Goal: Transaction & Acquisition: Purchase product/service

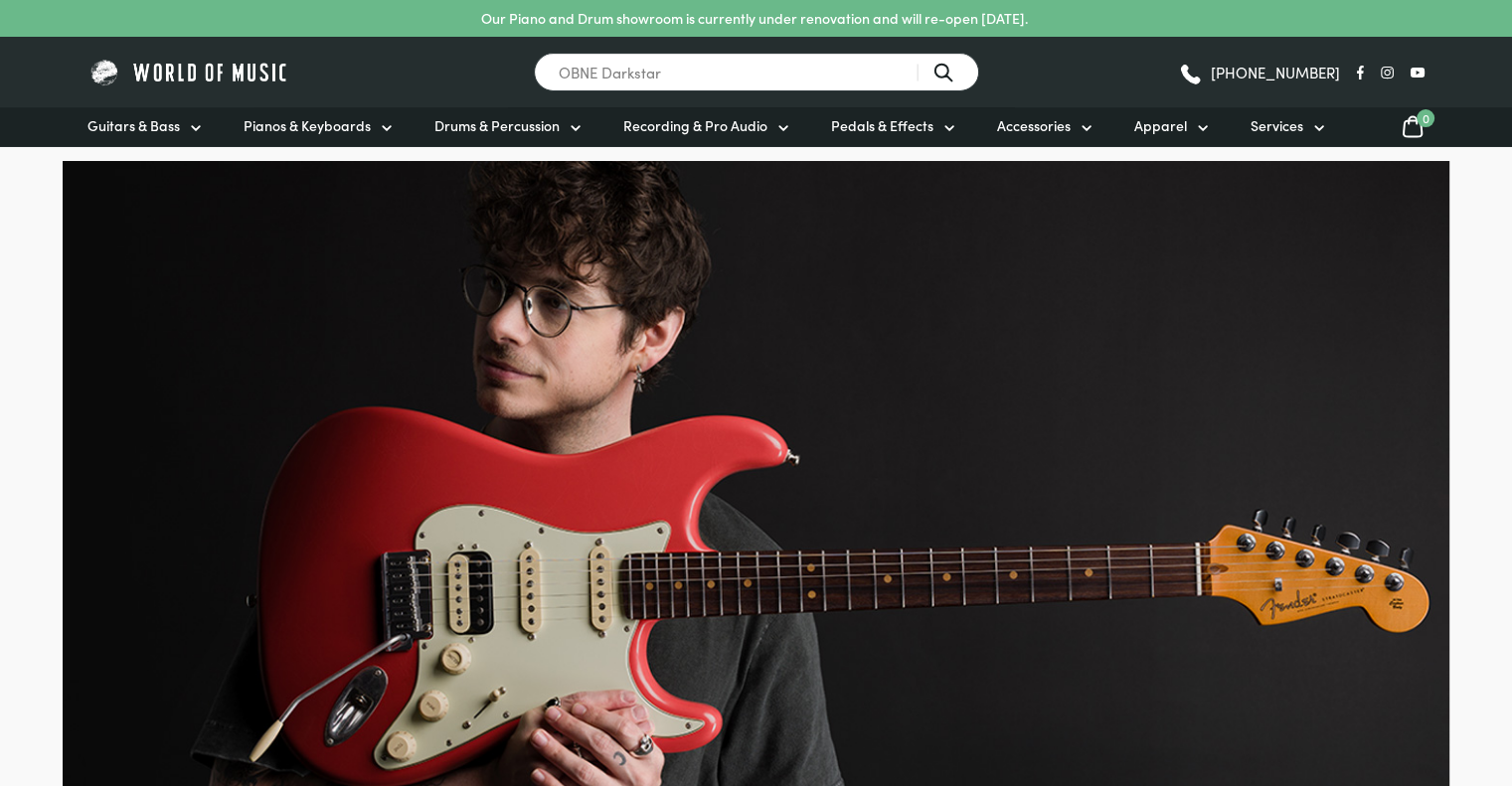
type input "OBNE Darkstar"
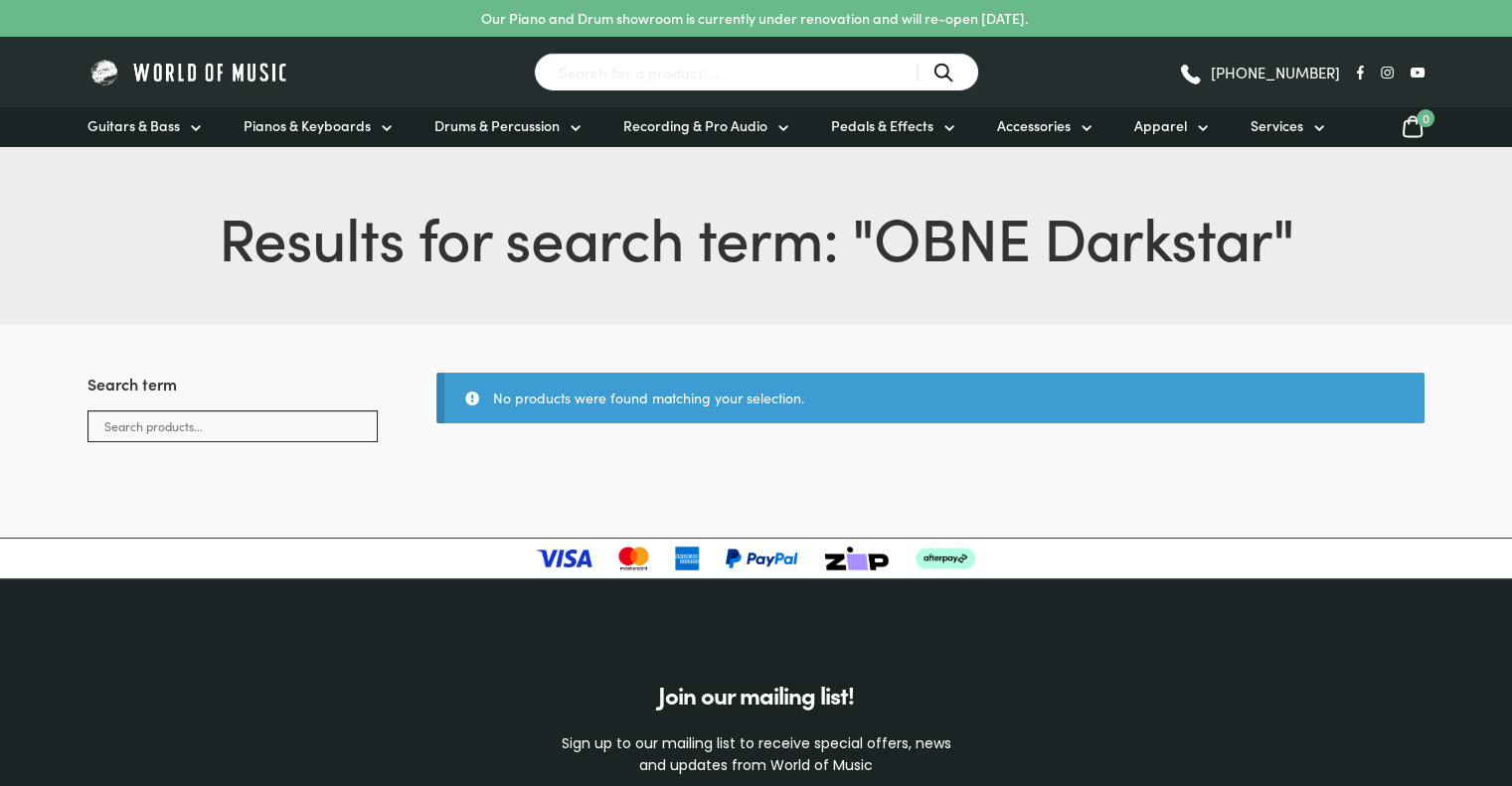
click at [629, 73] on input "Search for a product ..." at bounding box center [756, 72] width 445 height 39
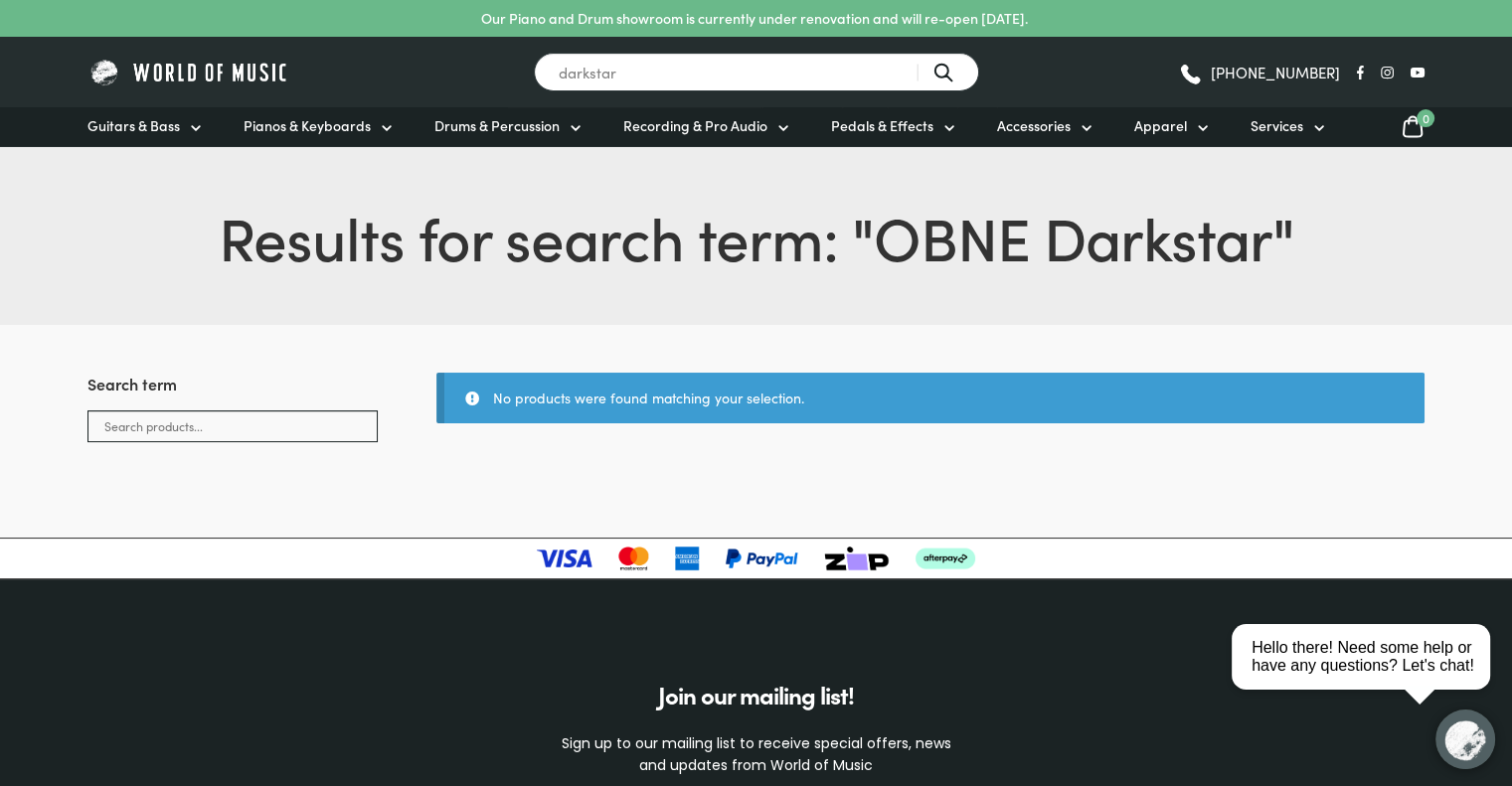
type input "darkstar"
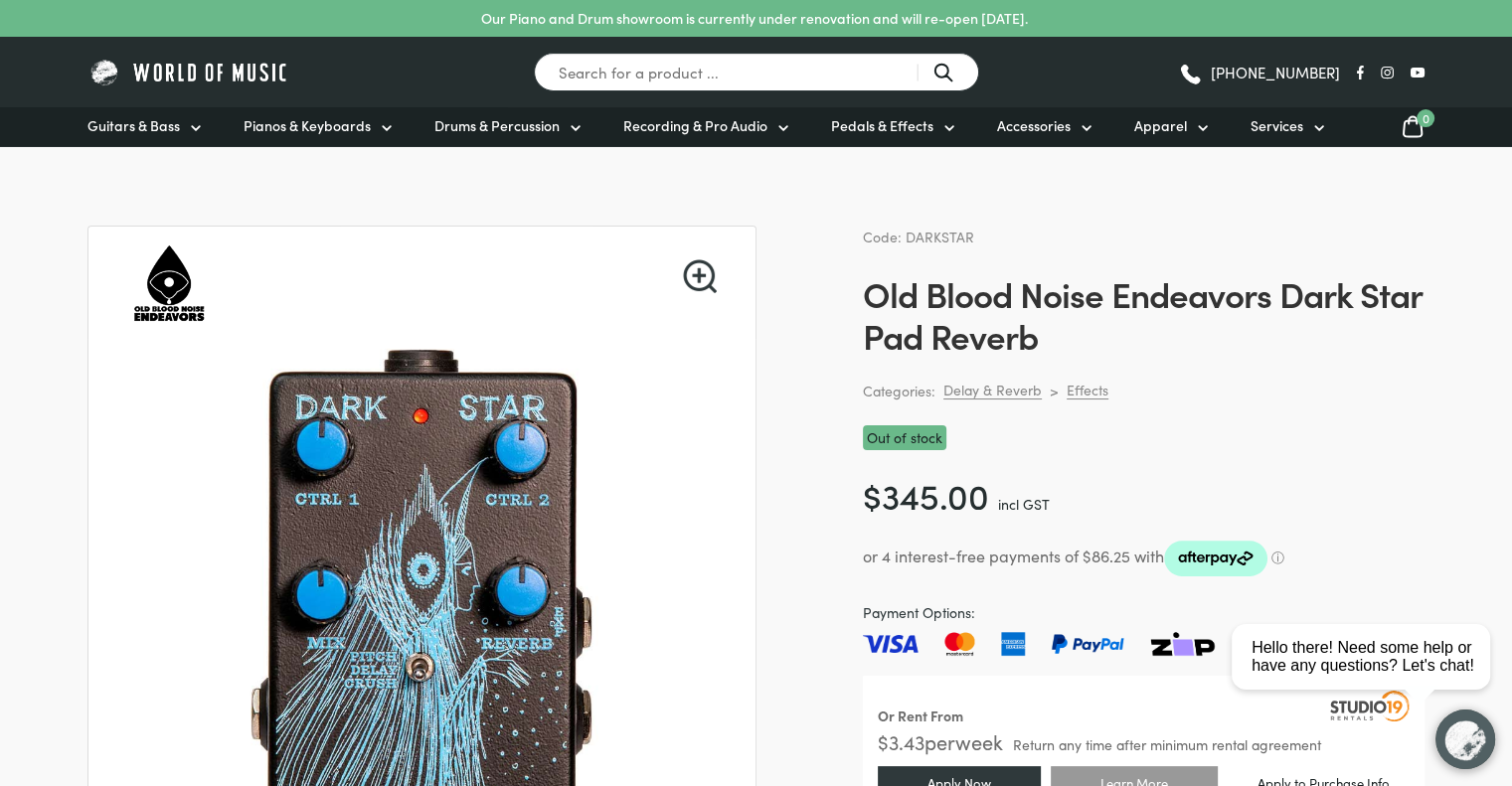
click at [199, 133] on icon at bounding box center [196, 128] width 16 height 16
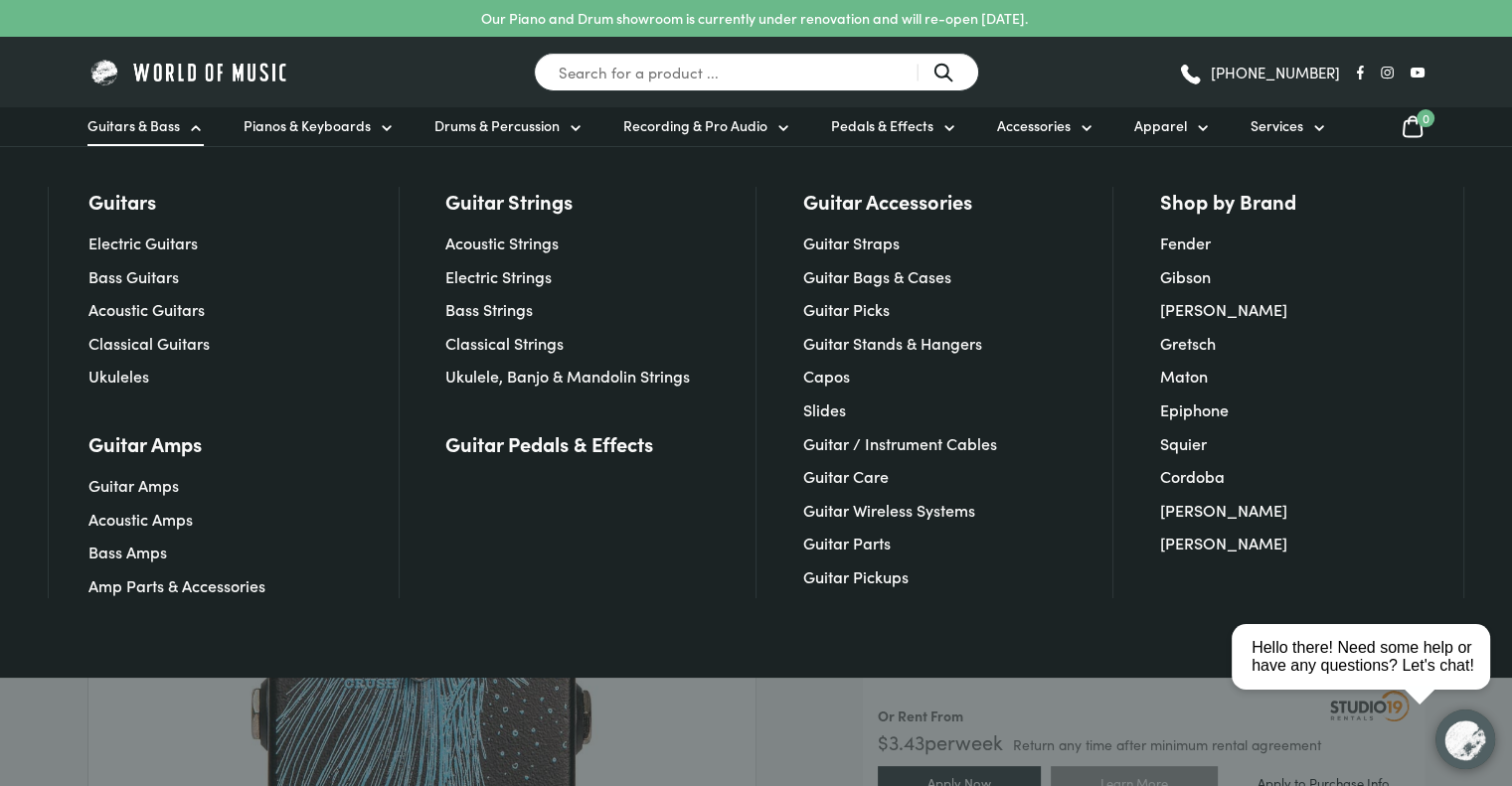
click at [544, 444] on link "Guitar Pedals & Effects" at bounding box center [548, 443] width 208 height 28
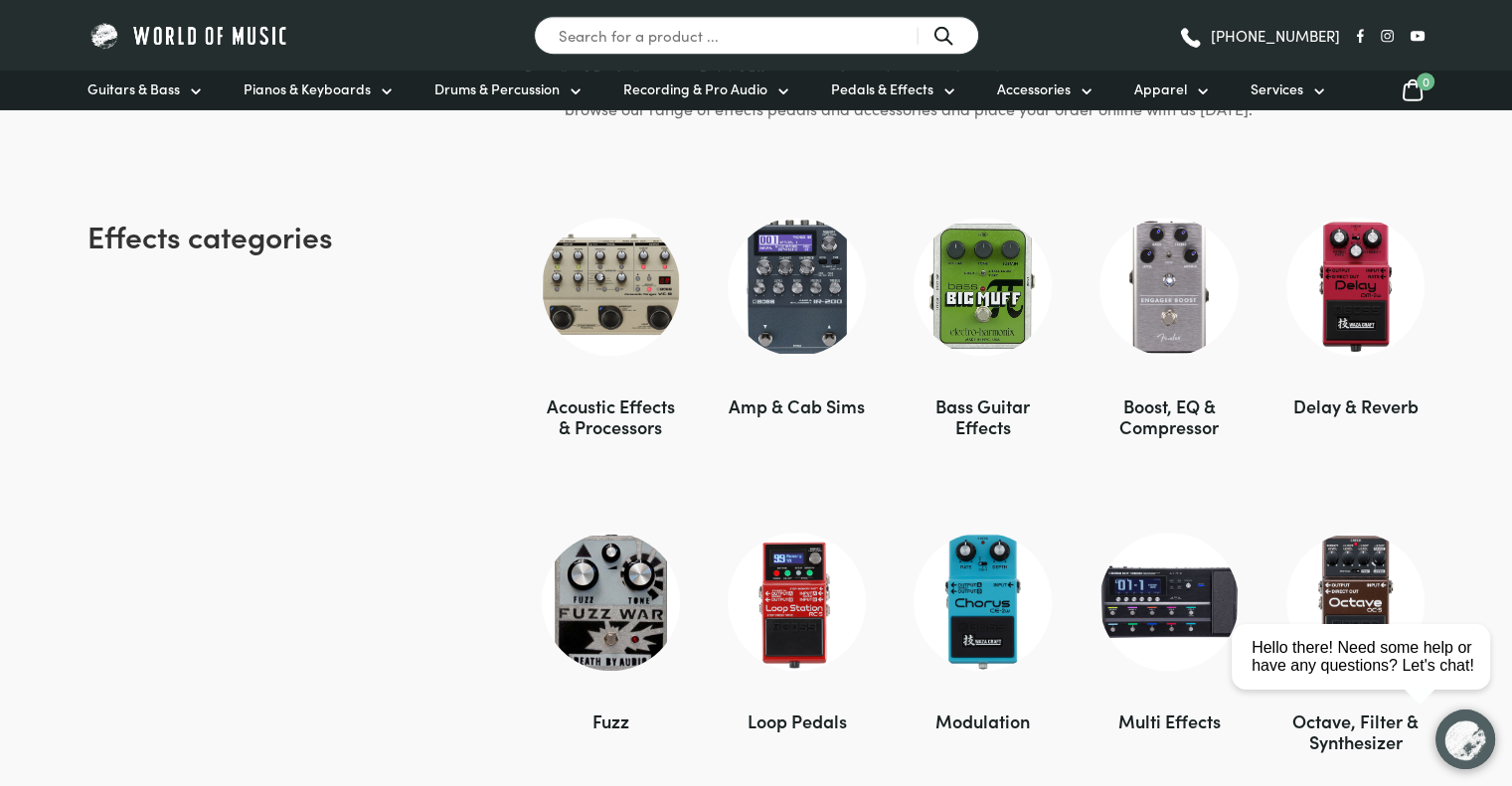
scroll to position [1353, 0]
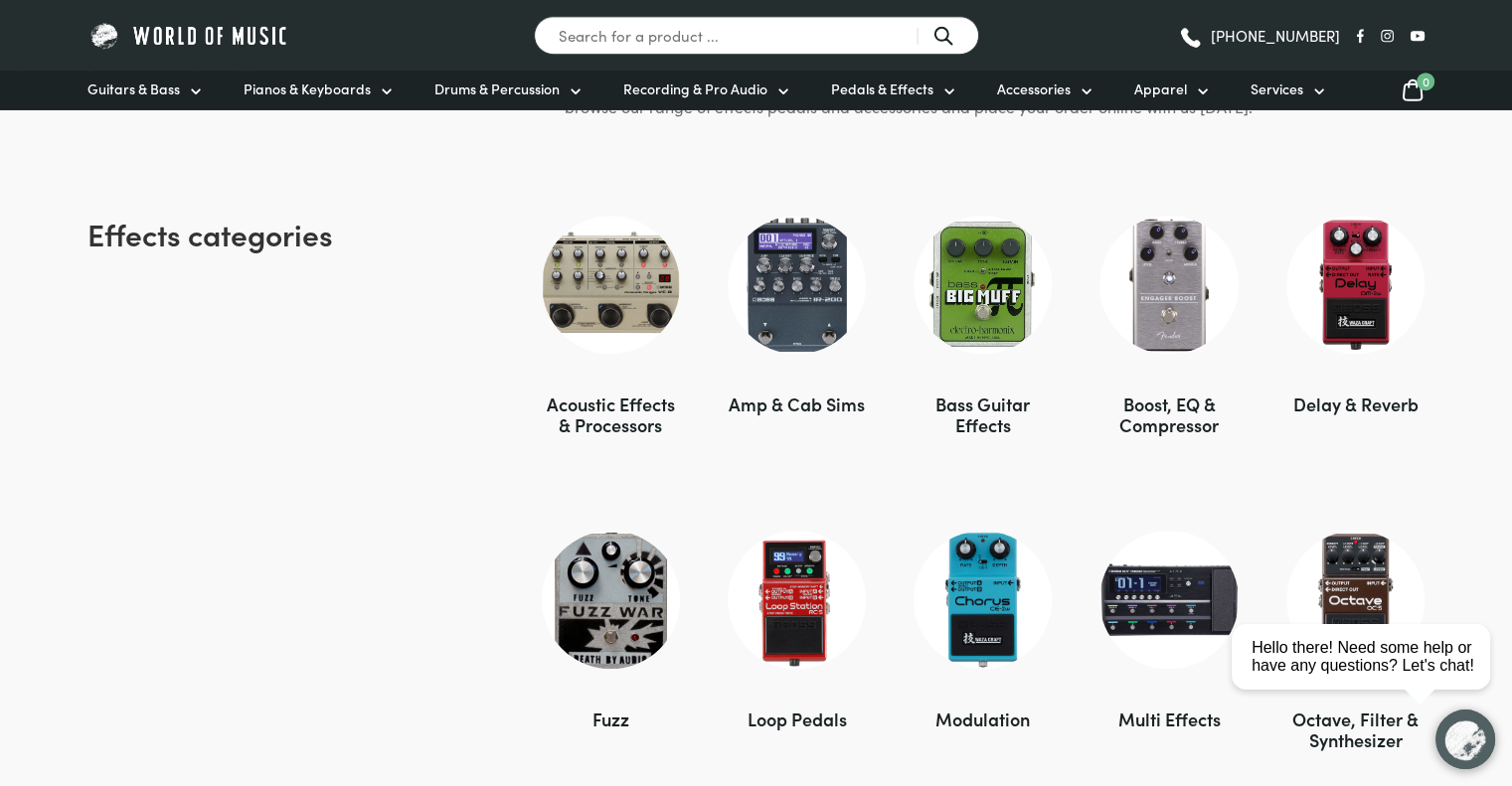
click at [997, 297] on img at bounding box center [982, 285] width 138 height 138
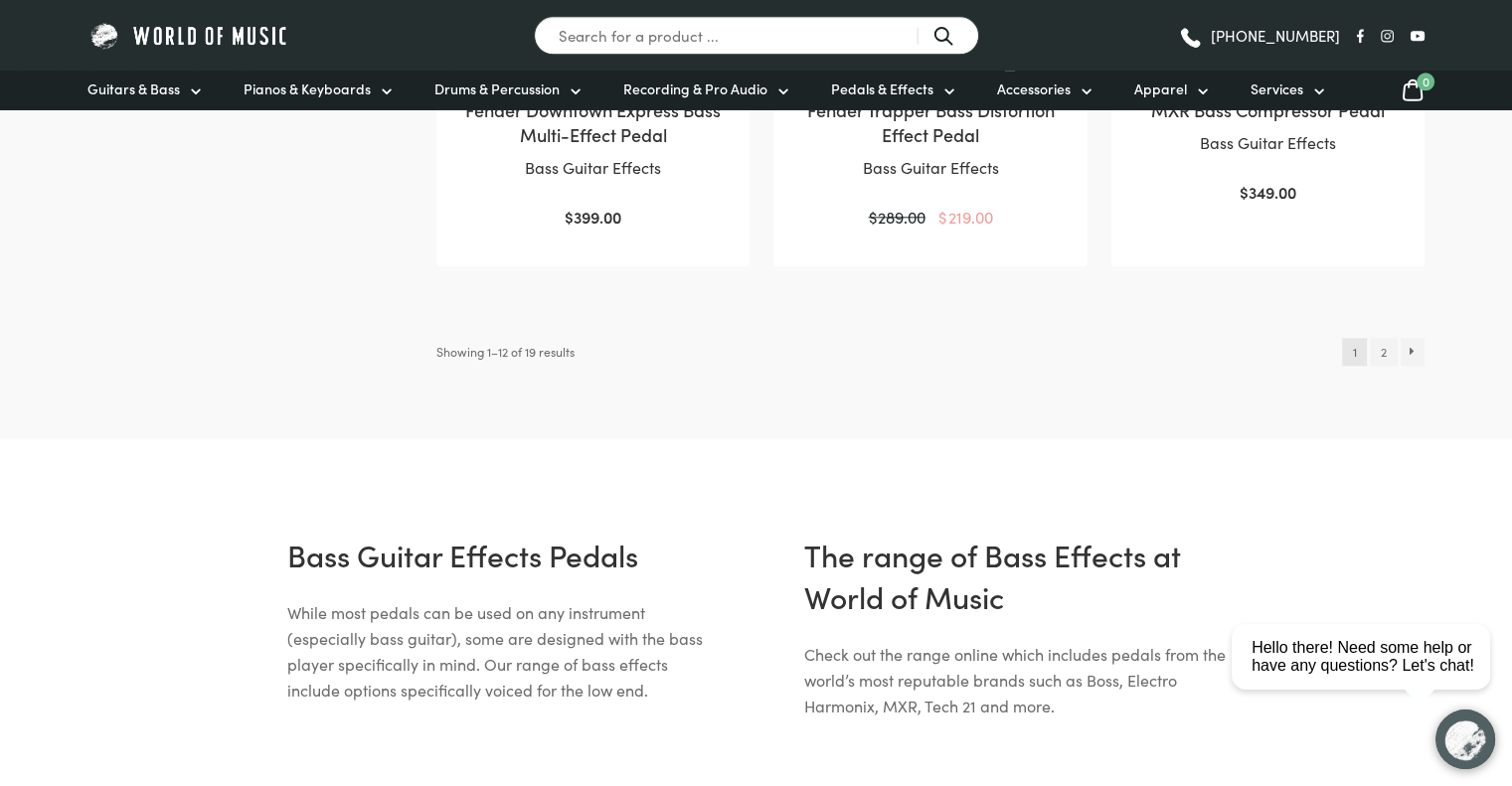
scroll to position [2273, 0]
click at [1380, 340] on link "2" at bounding box center [1383, 350] width 27 height 28
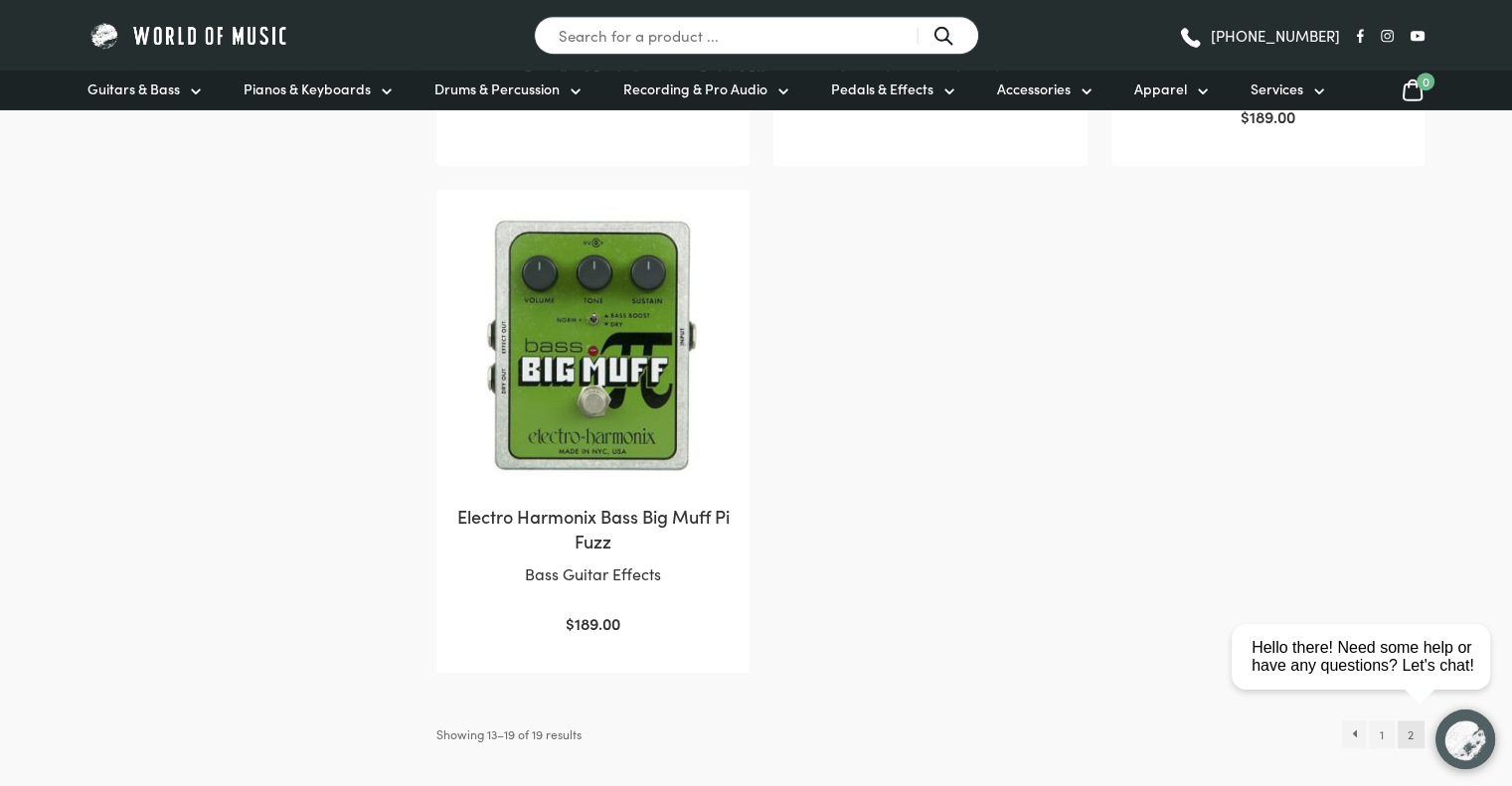
scroll to position [1447, 0]
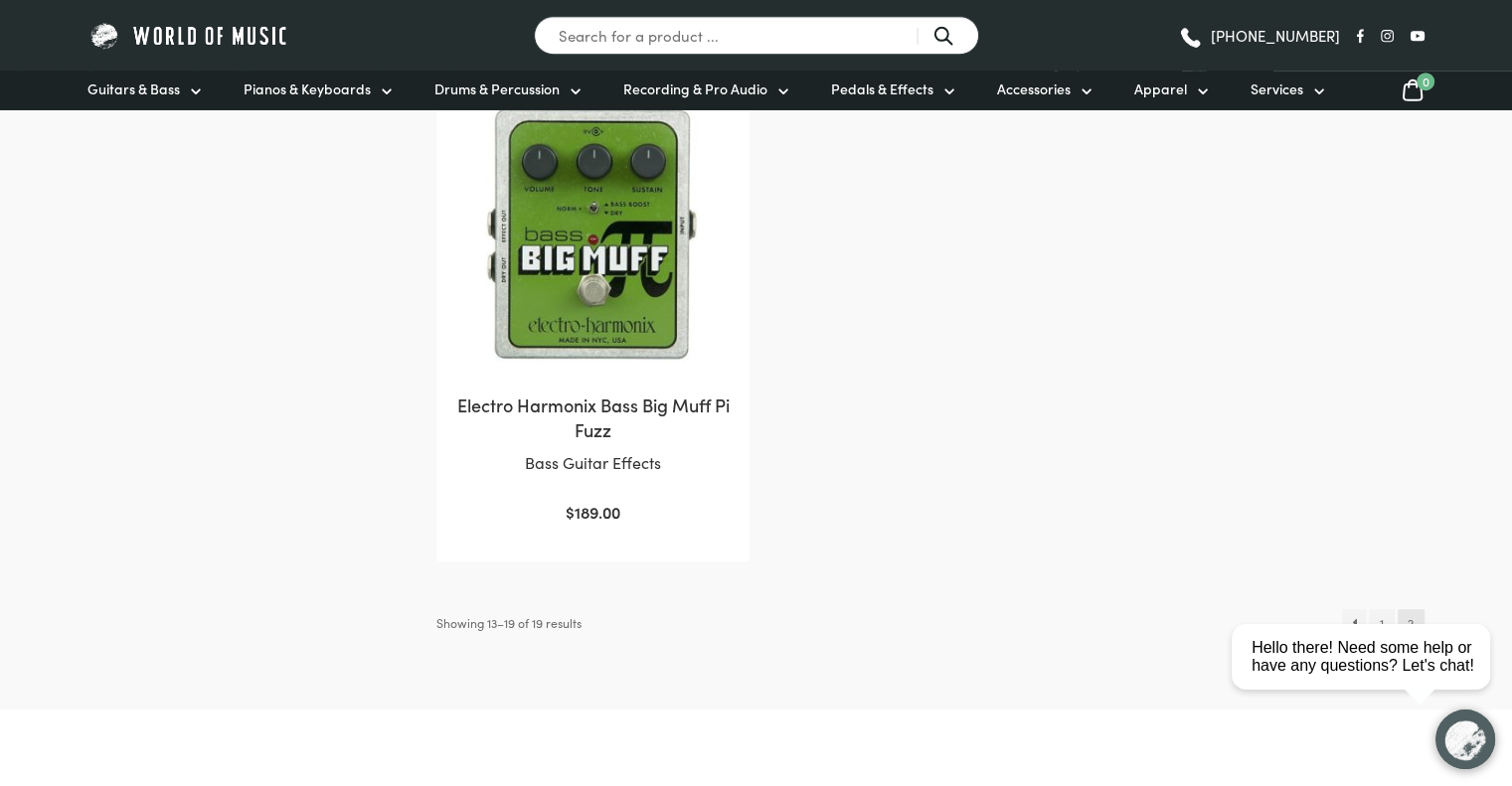
click at [538, 254] on img at bounding box center [592, 235] width 274 height 274
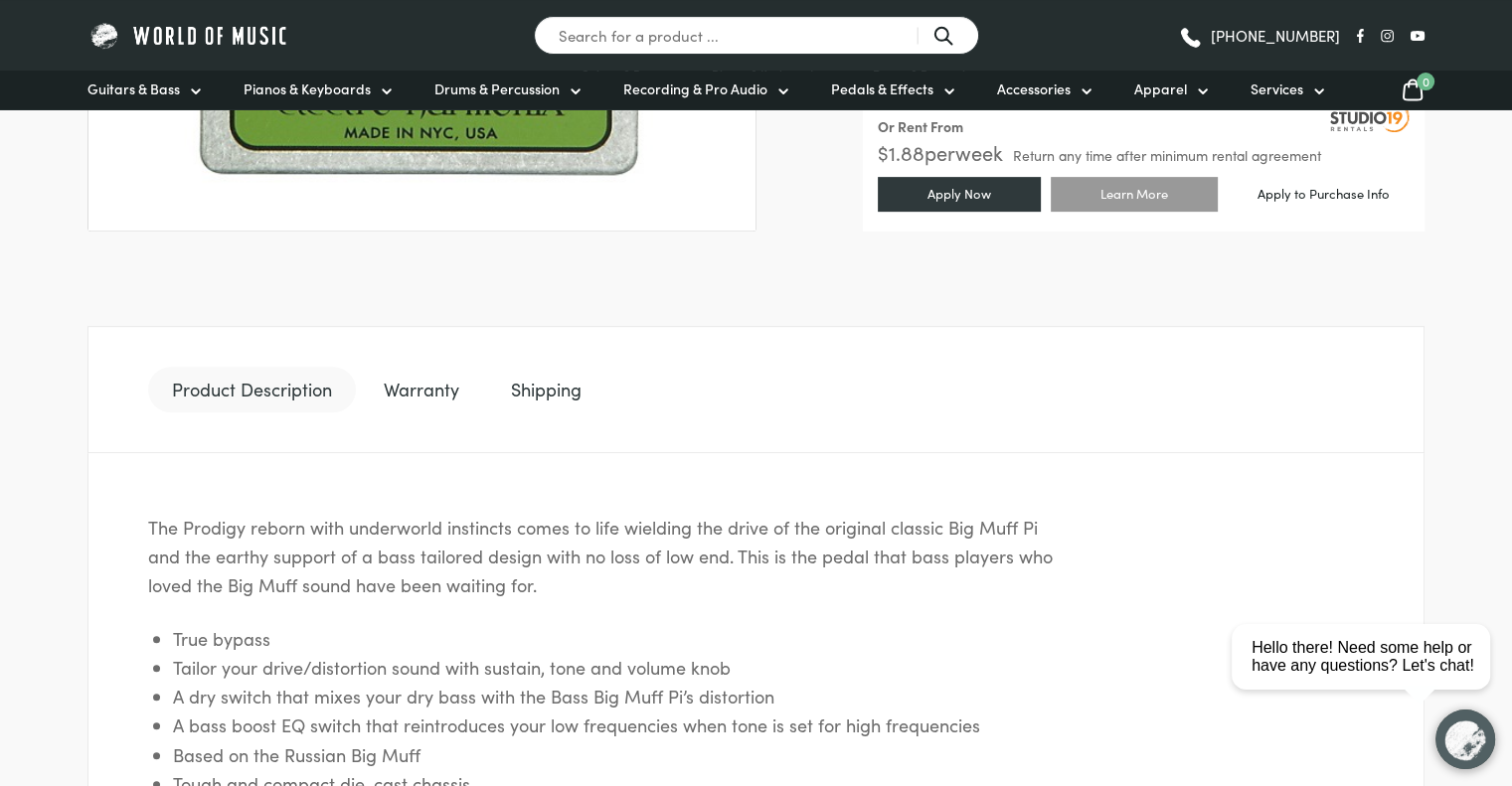
scroll to position [751, 0]
